Goal: Information Seeking & Learning: Learn about a topic

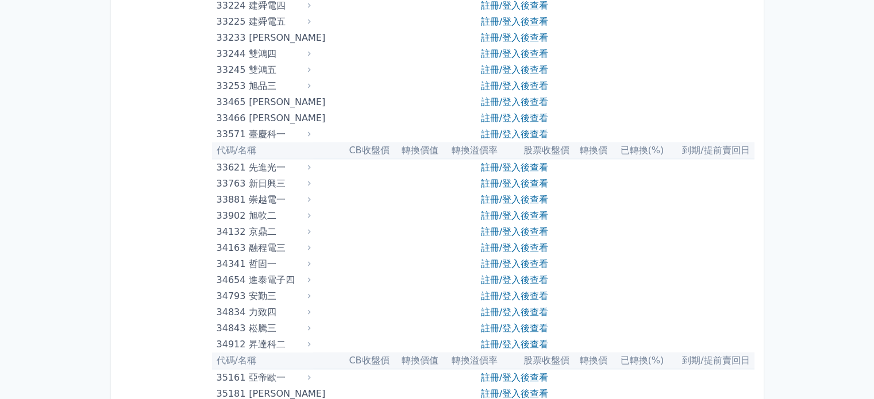
scroll to position [2299, 0]
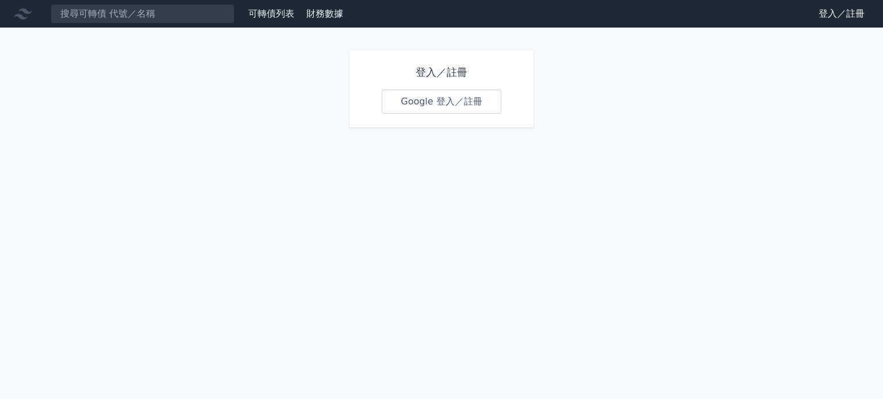
click at [471, 95] on link "Google 登入／註冊" at bounding box center [442, 102] width 120 height 24
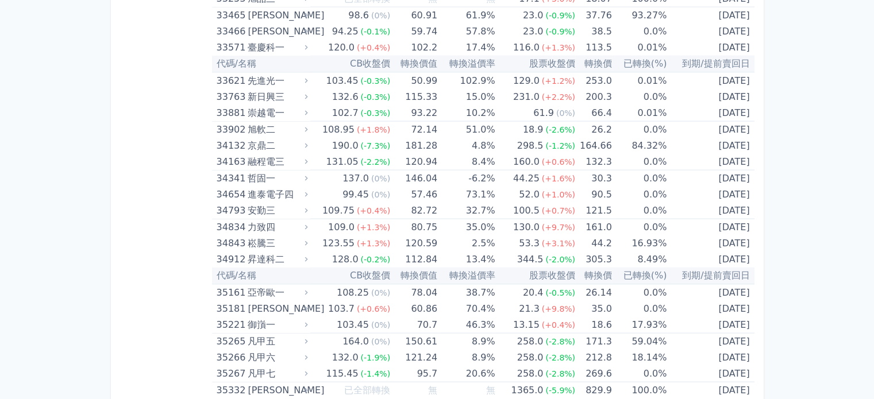
scroll to position [2356, 0]
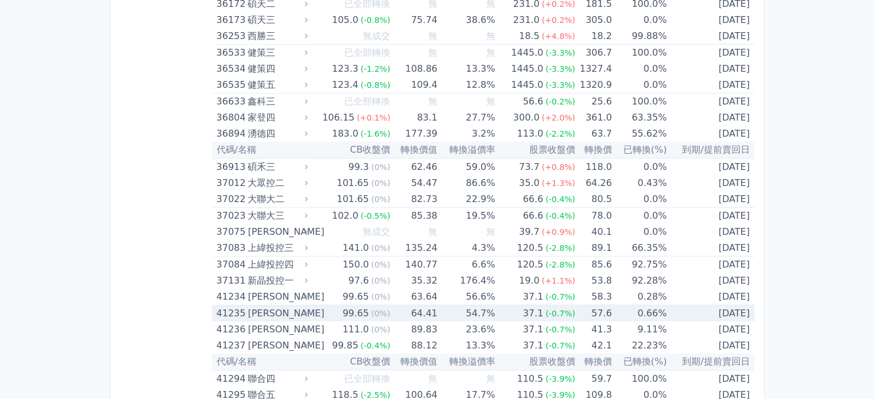
scroll to position [3103, 0]
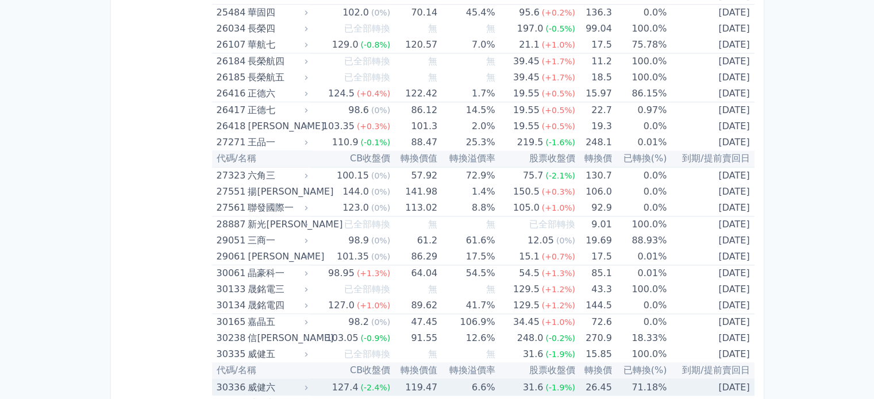
scroll to position [1322, 0]
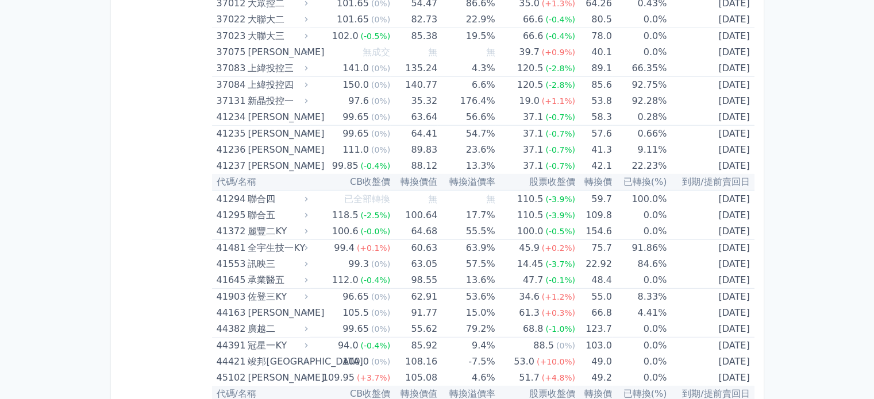
scroll to position [3275, 0]
